Goal: Information Seeking & Learning: Compare options

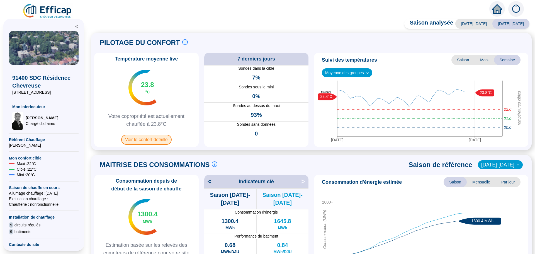
click at [155, 139] on span "Voir le confort détaillé" at bounding box center [146, 140] width 50 height 10
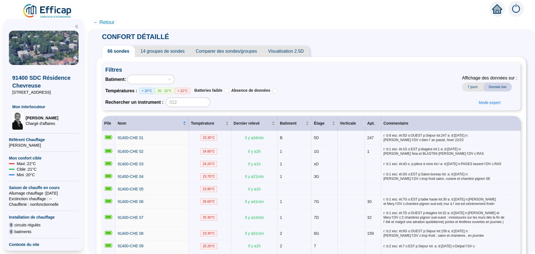
click at [231, 53] on span "Comparer des sondes/groupes" at bounding box center [226, 51] width 72 height 11
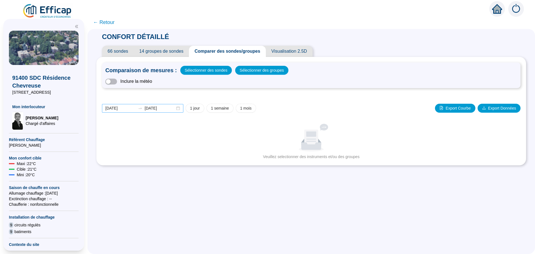
click at [180, 110] on div "[DATE] [DATE]" at bounding box center [142, 108] width 81 height 9
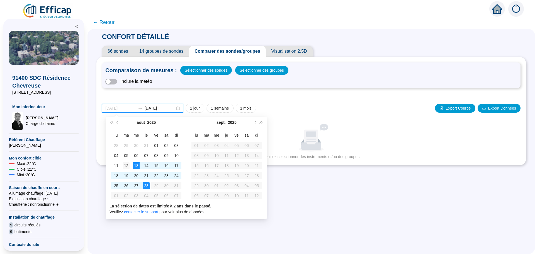
type input "[DATE]"
click at [125, 164] on div "12" at bounding box center [126, 165] width 7 height 7
type input "[DATE]"
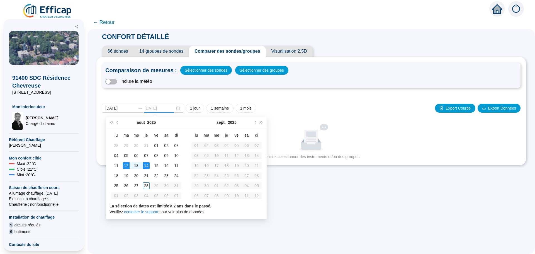
click at [147, 166] on div "14" at bounding box center [146, 165] width 7 height 7
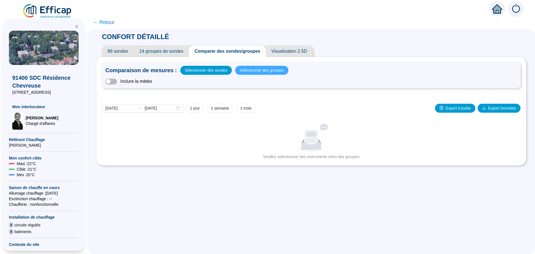
click at [248, 69] on span "Sélectionner des groupes" at bounding box center [262, 70] width 44 height 8
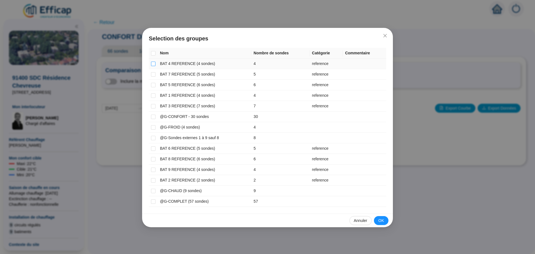
click at [153, 66] on input "checkbox" at bounding box center [153, 64] width 4 height 4
checkbox input "true"
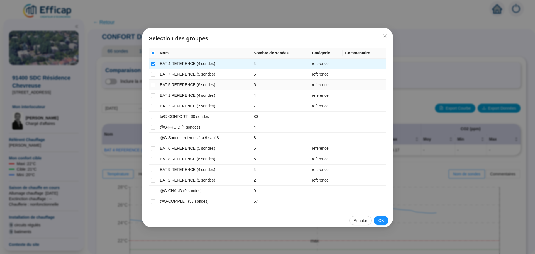
click at [152, 84] on input "checkbox" at bounding box center [153, 85] width 4 height 4
checkbox input "true"
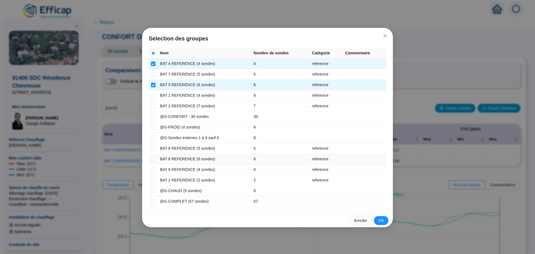
click at [155, 159] on td at bounding box center [153, 159] width 9 height 11
click at [154, 158] on input "checkbox" at bounding box center [153, 159] width 4 height 4
checkbox input "true"
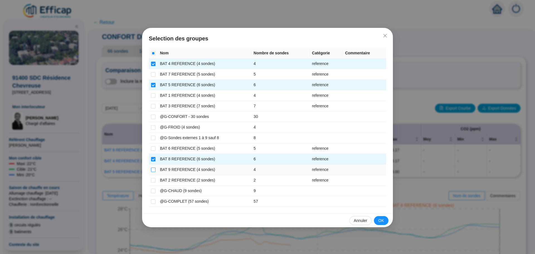
click at [153, 167] on input "checkbox" at bounding box center [153, 169] width 4 height 4
checkbox input "true"
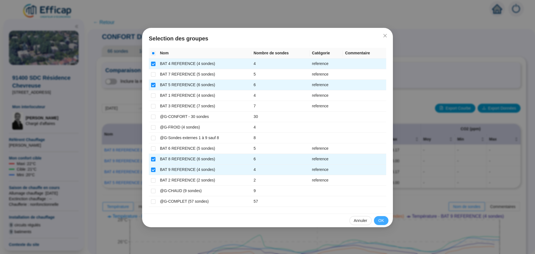
click at [384, 222] on span "OK" at bounding box center [381, 221] width 6 height 6
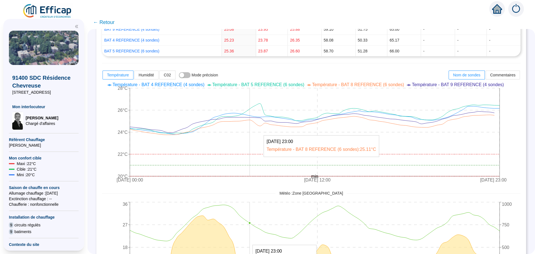
scroll to position [139, 0]
